Goal: Navigation & Orientation: Find specific page/section

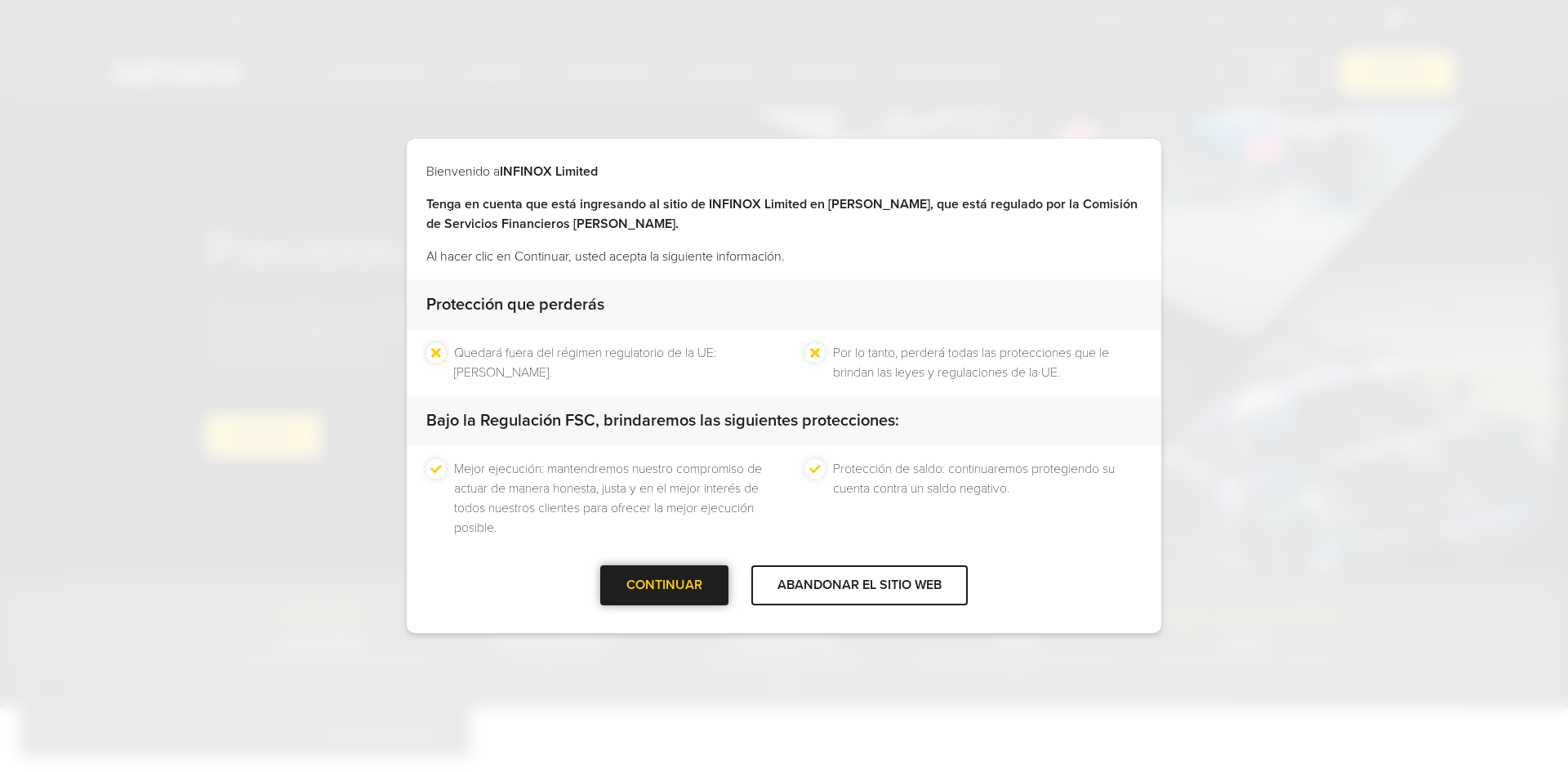
click at [665, 586] on div at bounding box center [665, 586] width 0 height 0
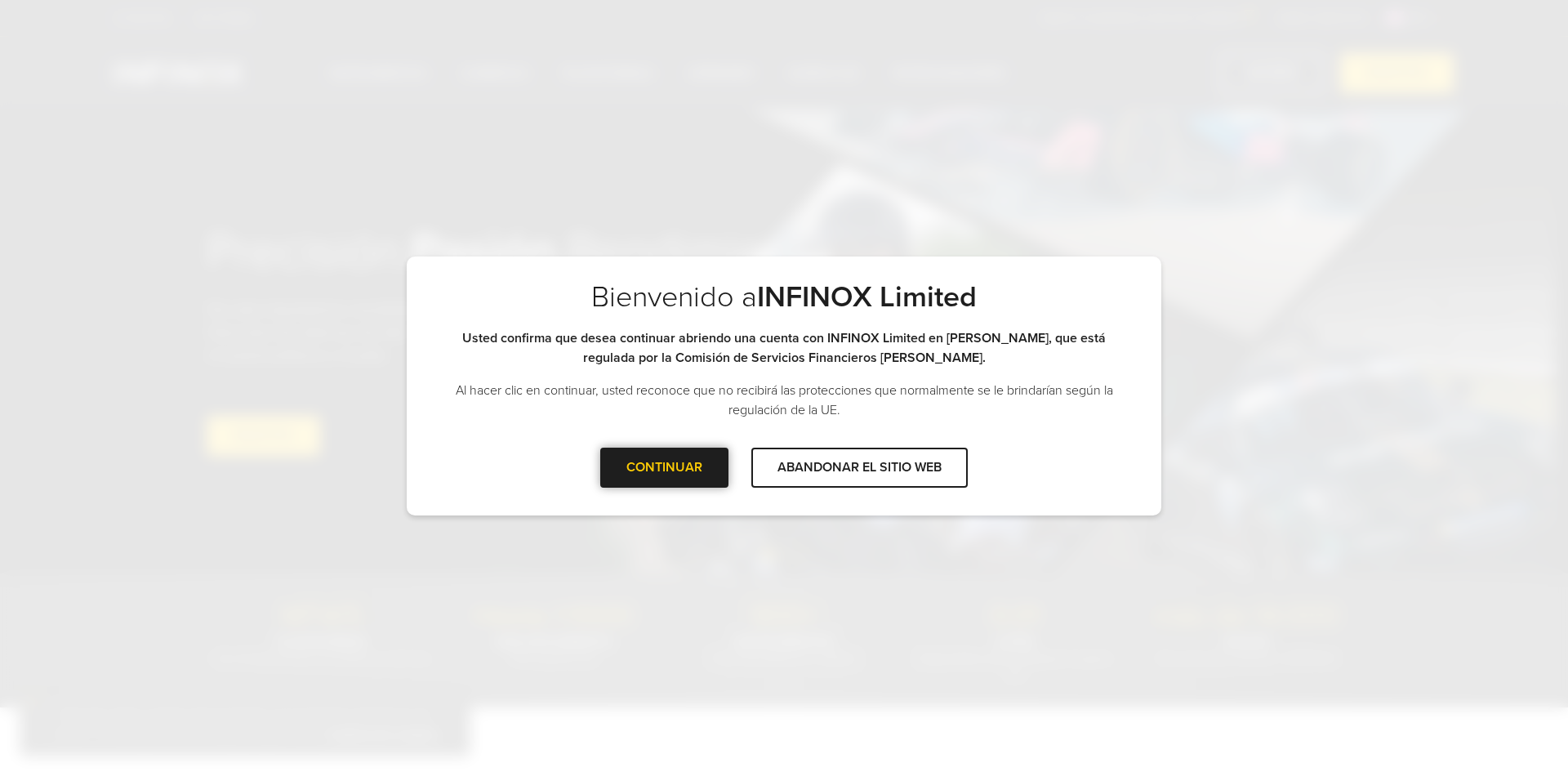
click at [665, 467] on div at bounding box center [665, 467] width 0 height 0
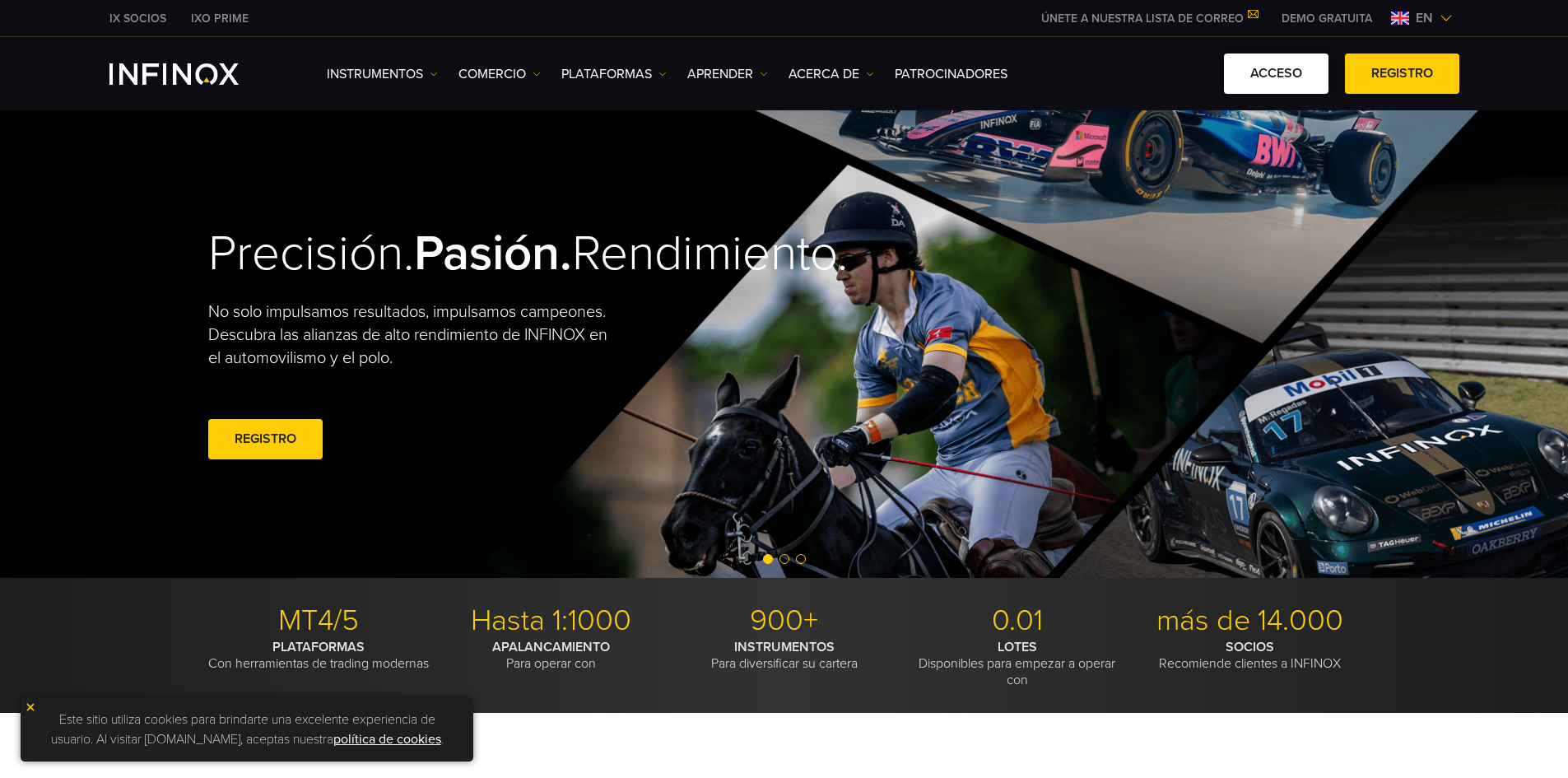
click at [771, 78] on font "ACCESO" at bounding box center [1276, 73] width 52 height 17
click at [654, 70] on link "PLATAFORMAS" at bounding box center [614, 74] width 105 height 19
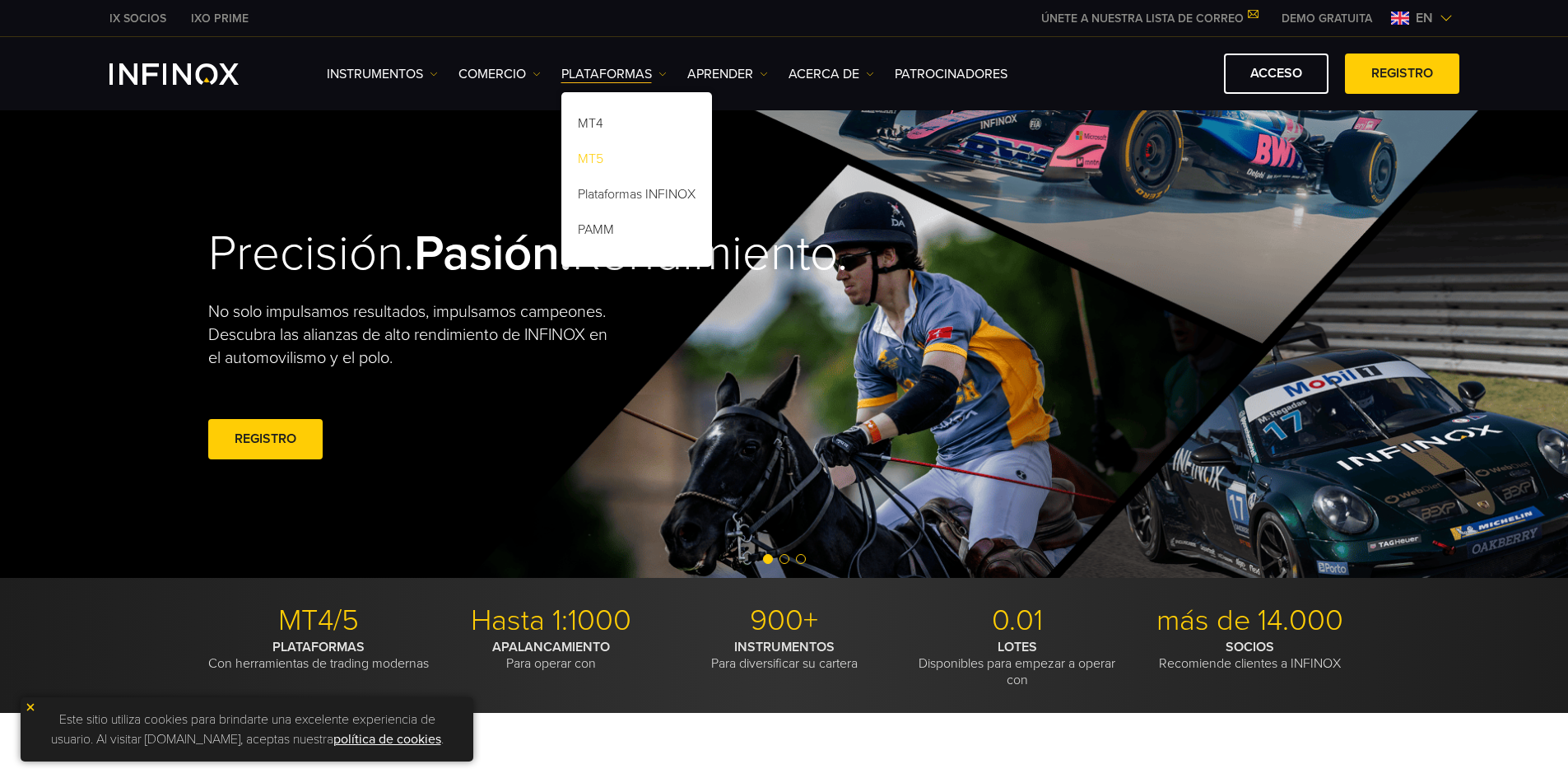
click at [637, 152] on link "MT5" at bounding box center [637, 162] width 151 height 35
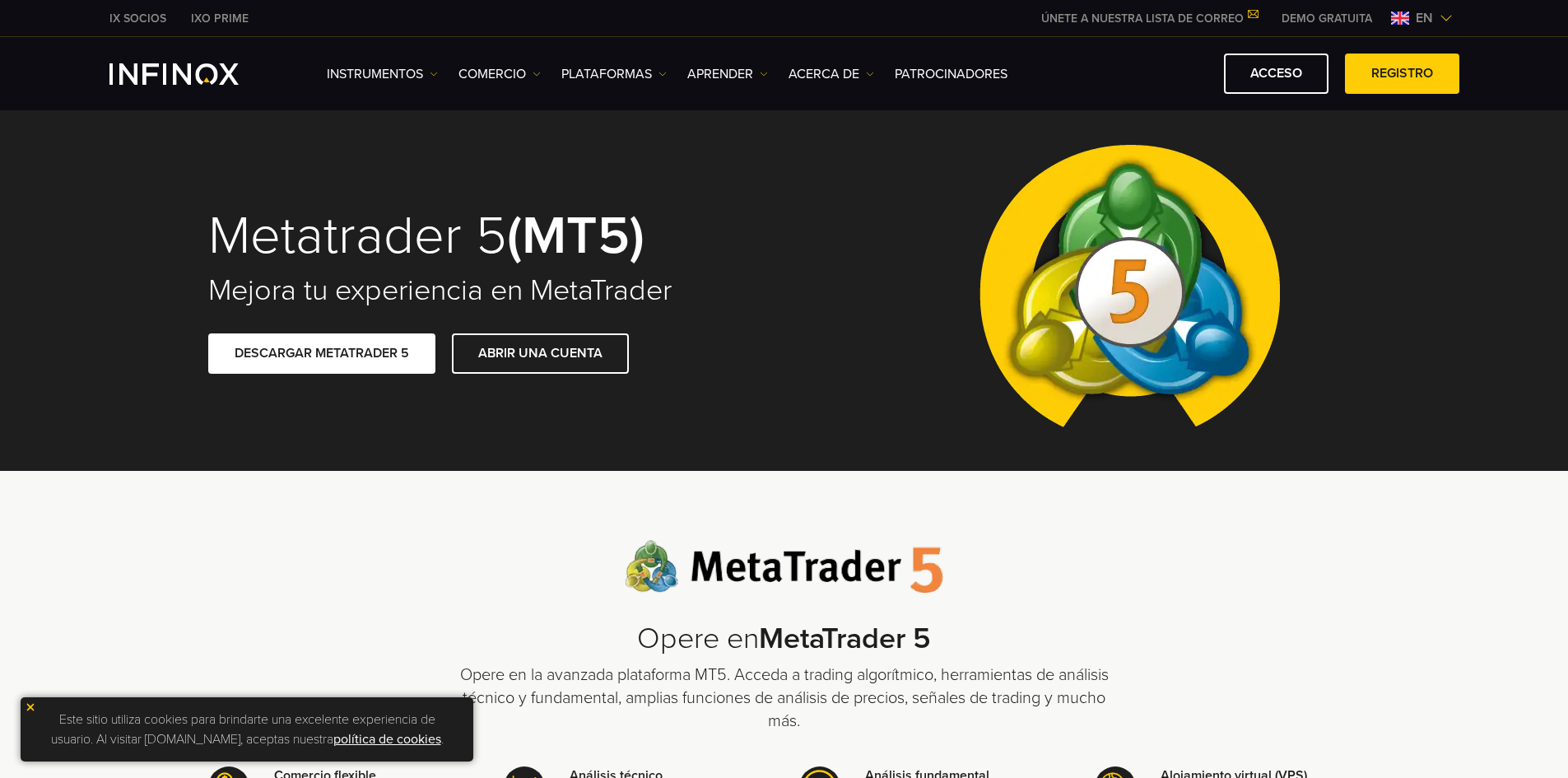
click at [322, 353] on span at bounding box center [322, 353] width 0 height 0
